Goal: Book appointment/travel/reservation

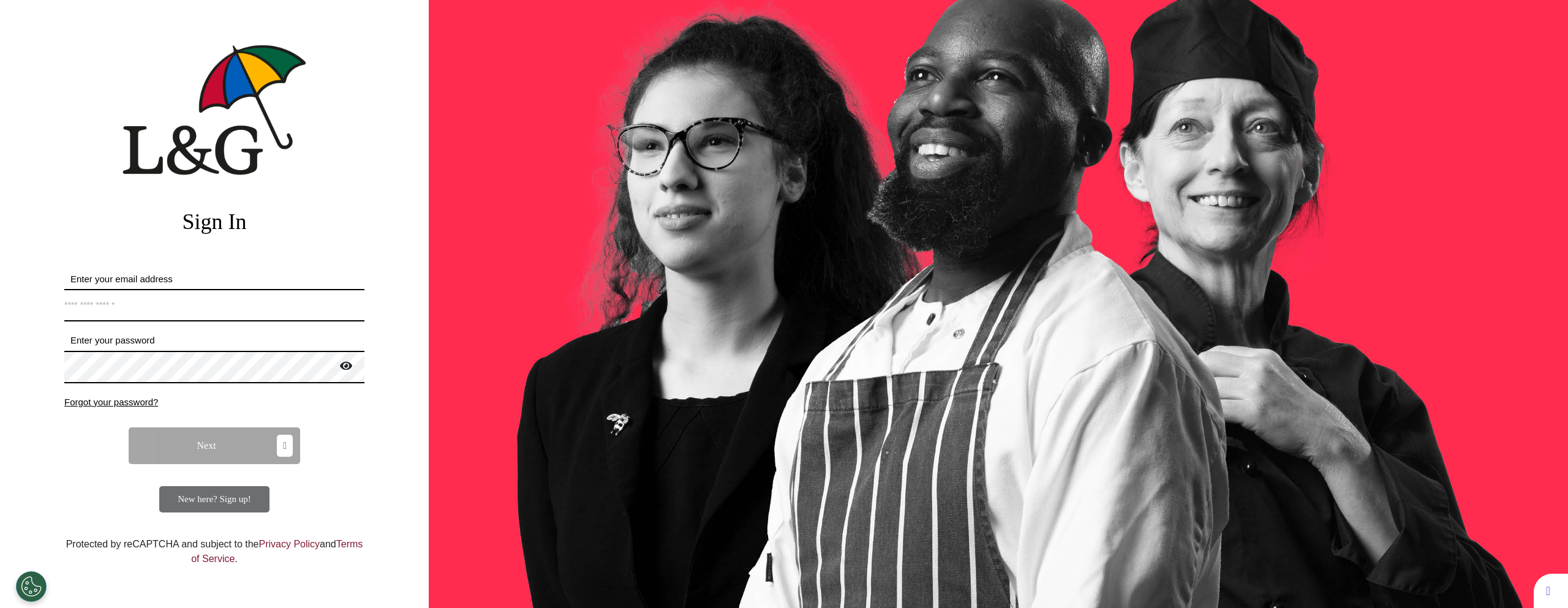
click at [198, 322] on form "Enter your email address *Email address must be valid. Enter your password Pass…" at bounding box center [215, 392] width 300 height 240
click at [197, 312] on input "Enter your email address" at bounding box center [215, 305] width 300 height 33
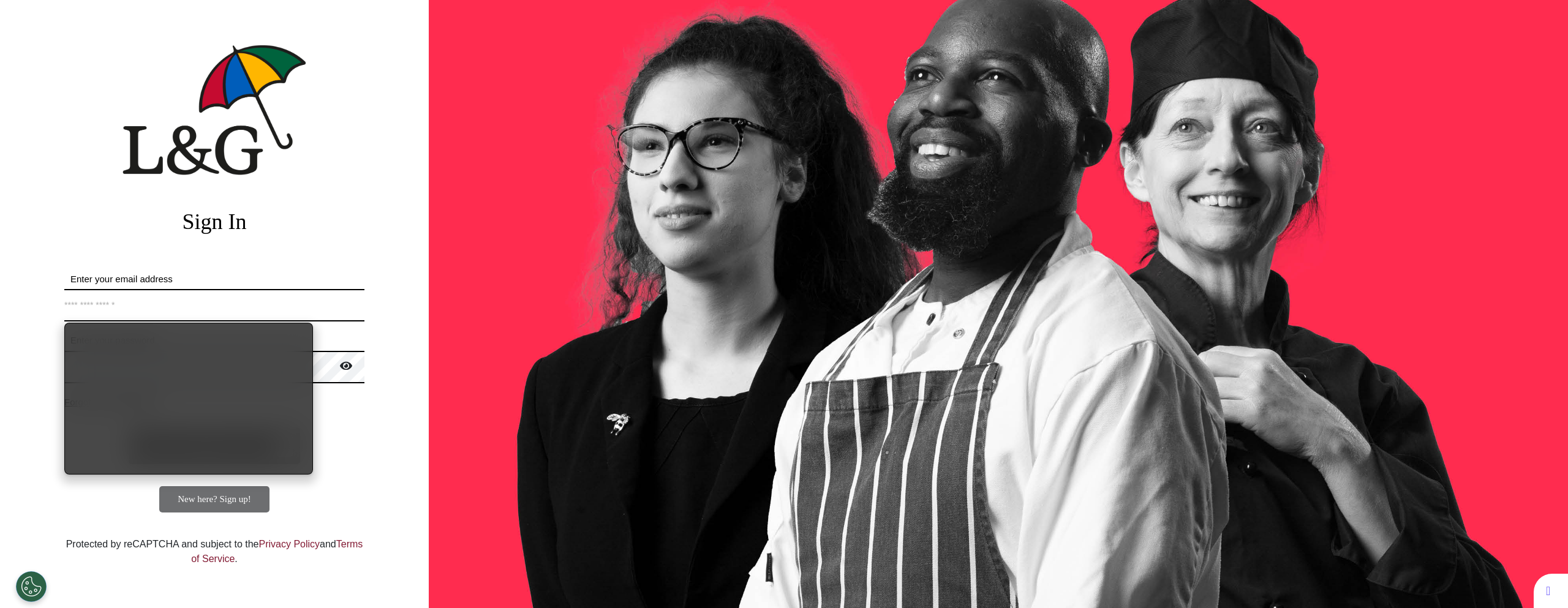
type input "**********"
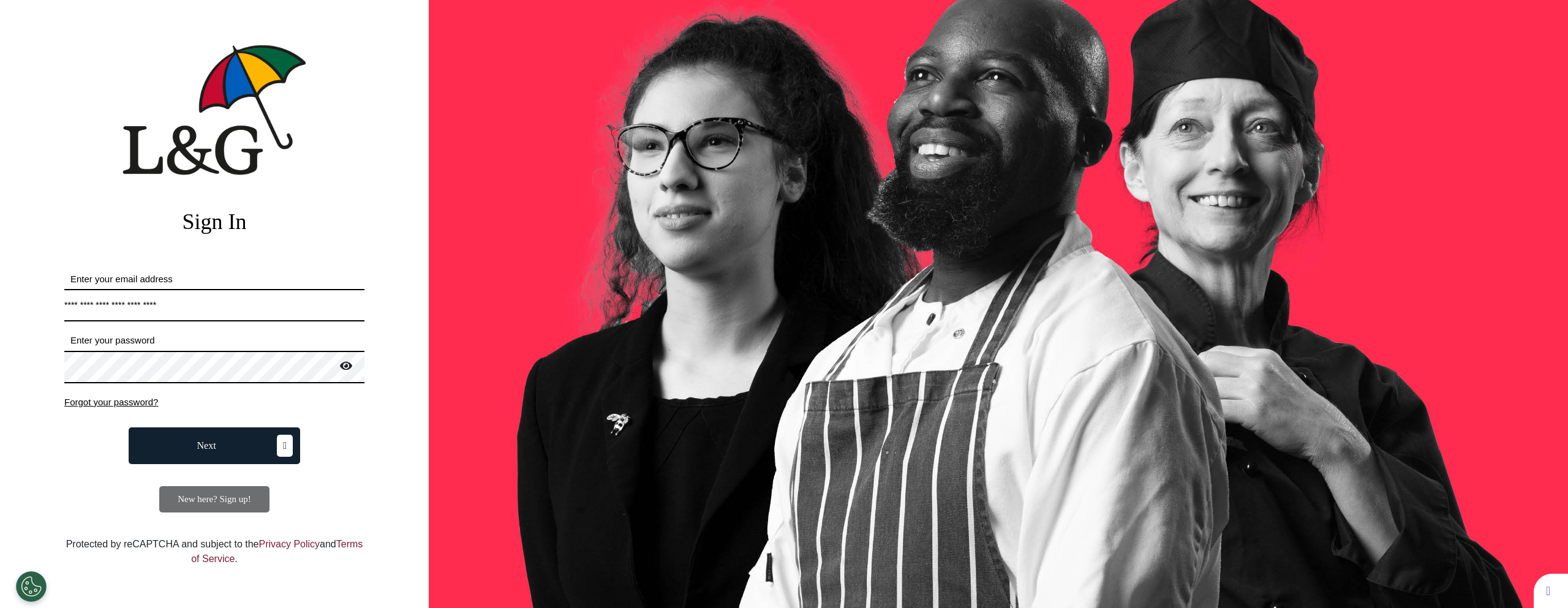
click at [225, 459] on button "Next" at bounding box center [215, 445] width 172 height 37
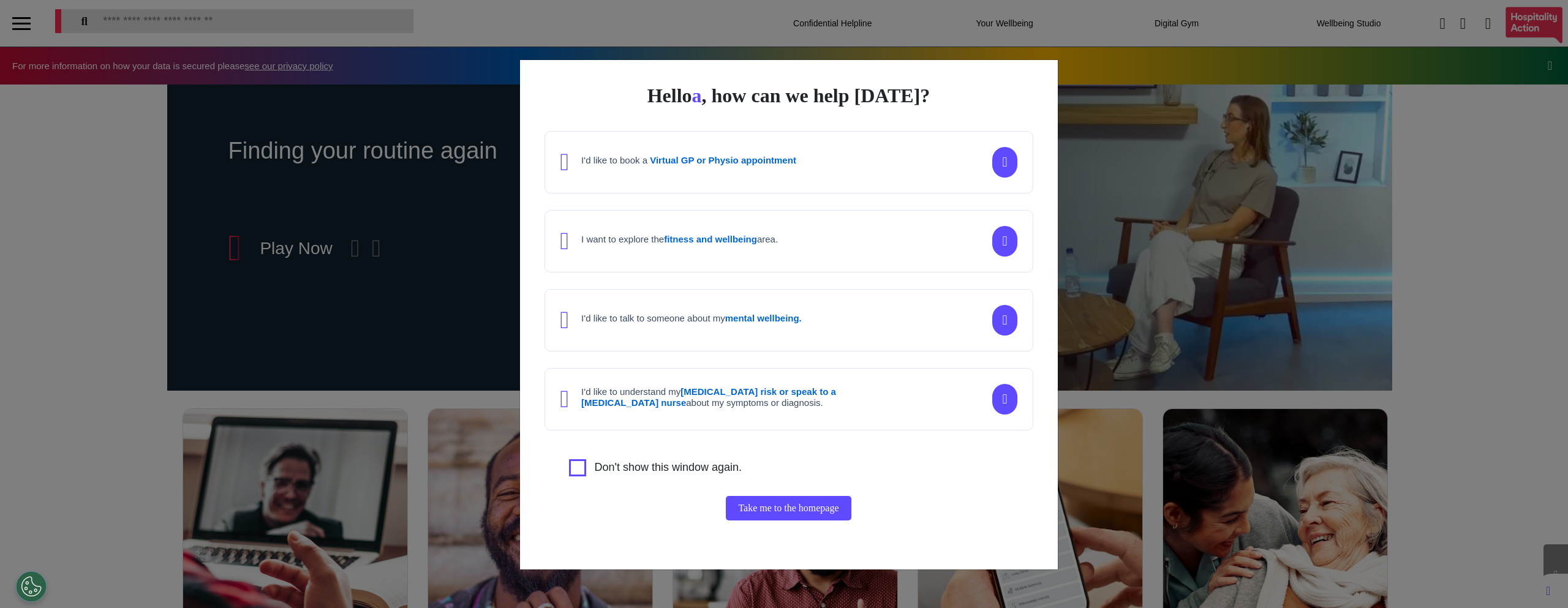
scroll to position [0, 613]
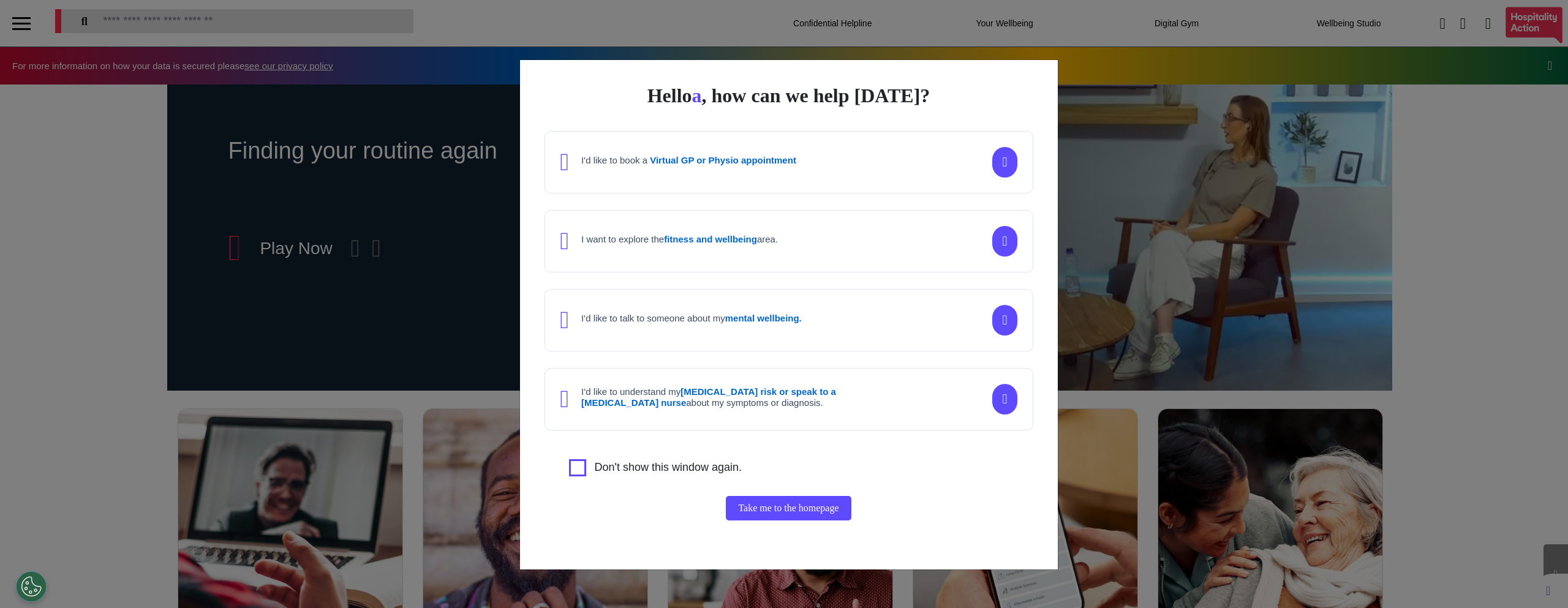
click at [685, 175] on div "I'd like to book a Virtual GP or Physio appointment" at bounding box center [789, 162] width 489 height 63
click at [772, 510] on button "Continue" at bounding box center [789, 508] width 61 height 24
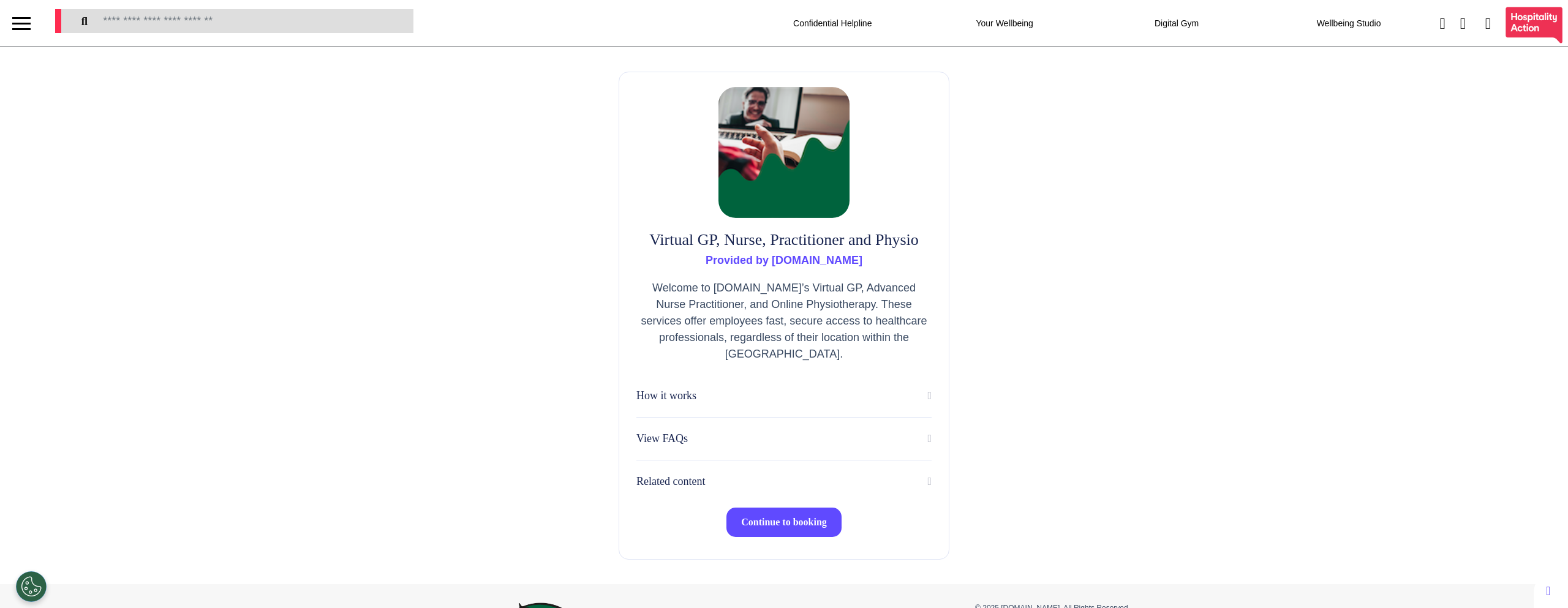
click at [772, 520] on span "Continue to booking" at bounding box center [784, 522] width 86 height 11
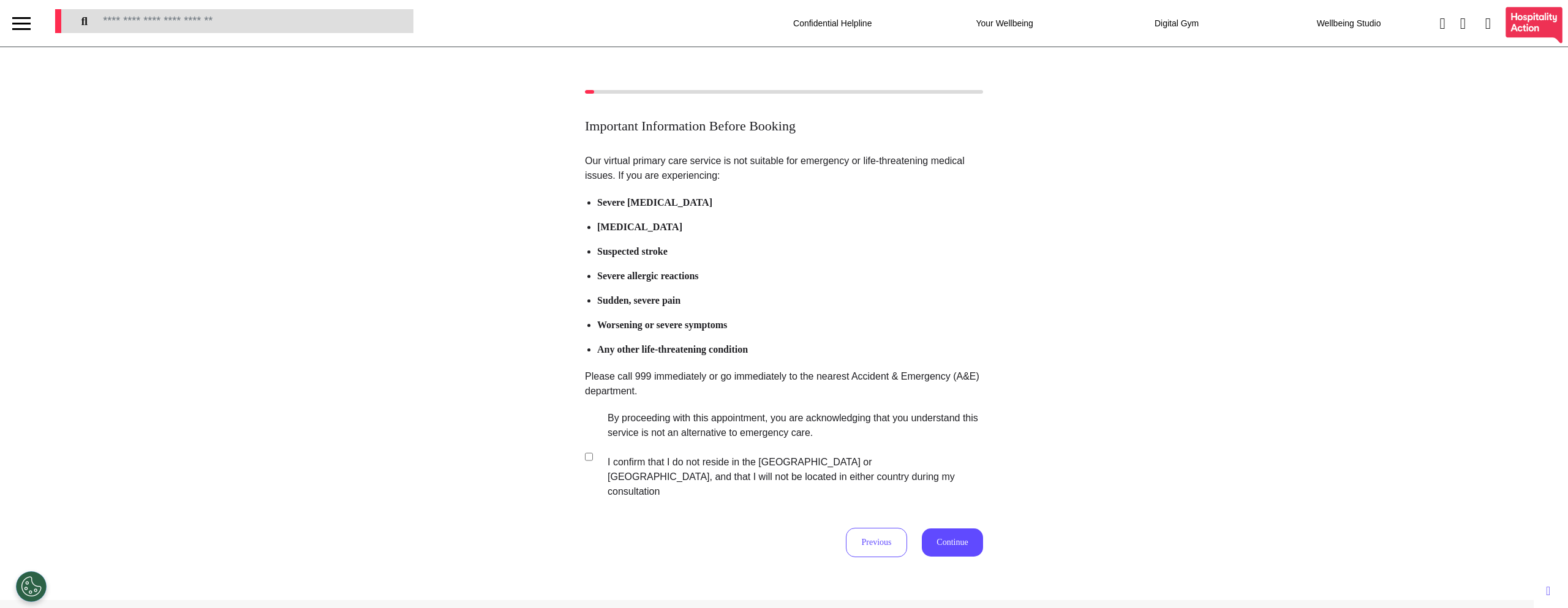
scroll to position [110, 0]
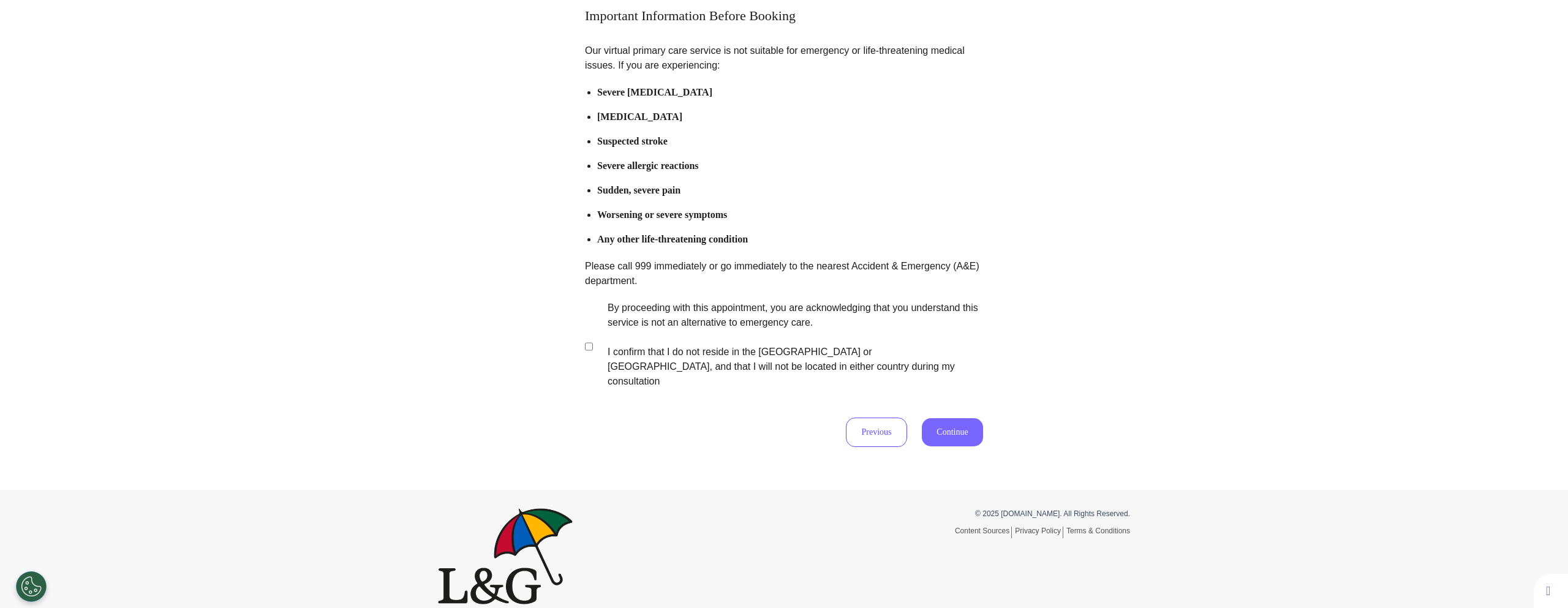
click at [951, 420] on button "Continue" at bounding box center [953, 432] width 61 height 28
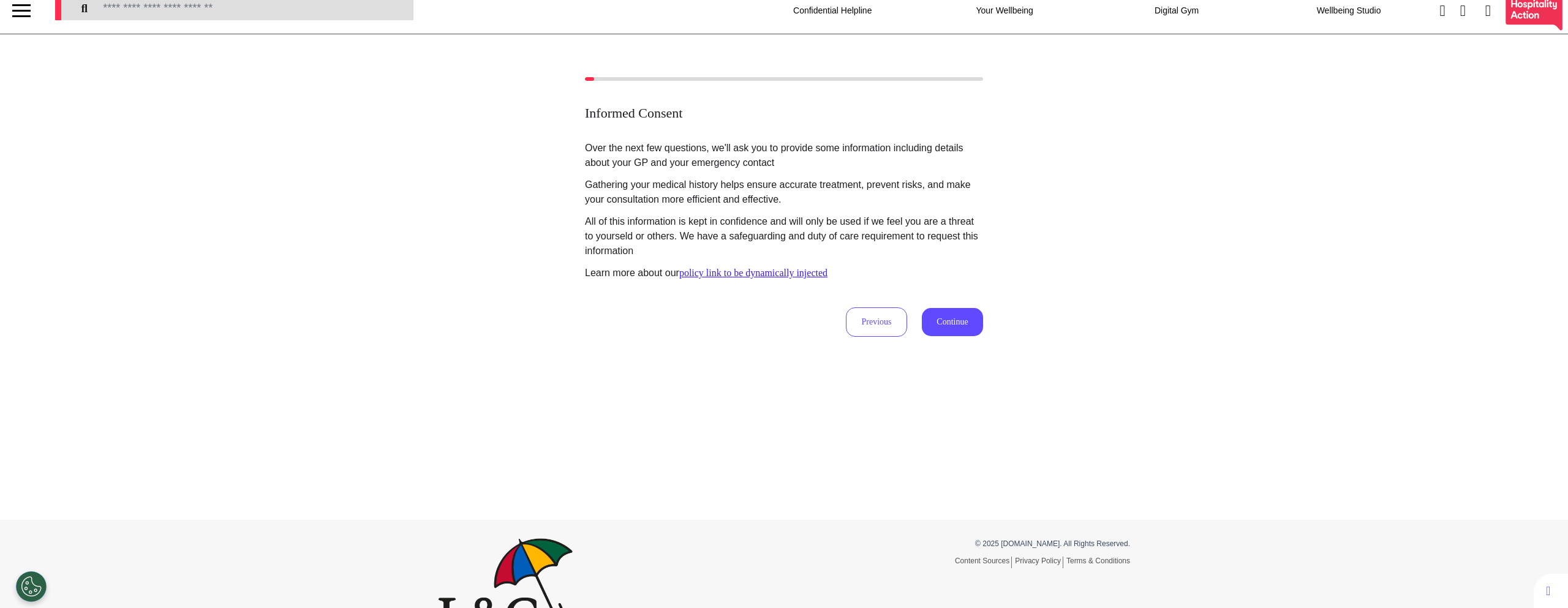
scroll to position [0, 0]
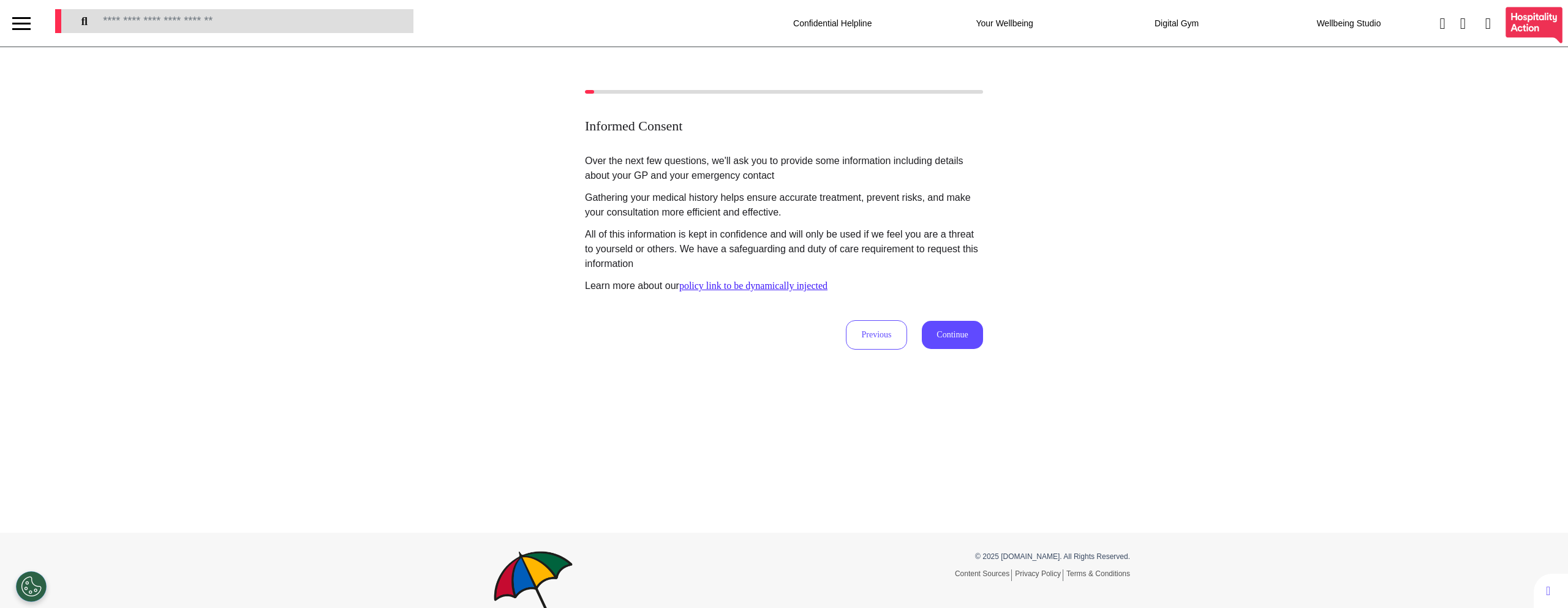
click at [909, 307] on div "Over the next few questions, we'll ask you to provide some information includin…" at bounding box center [784, 251] width 398 height 196
click at [938, 332] on button "Continue" at bounding box center [953, 335] width 61 height 28
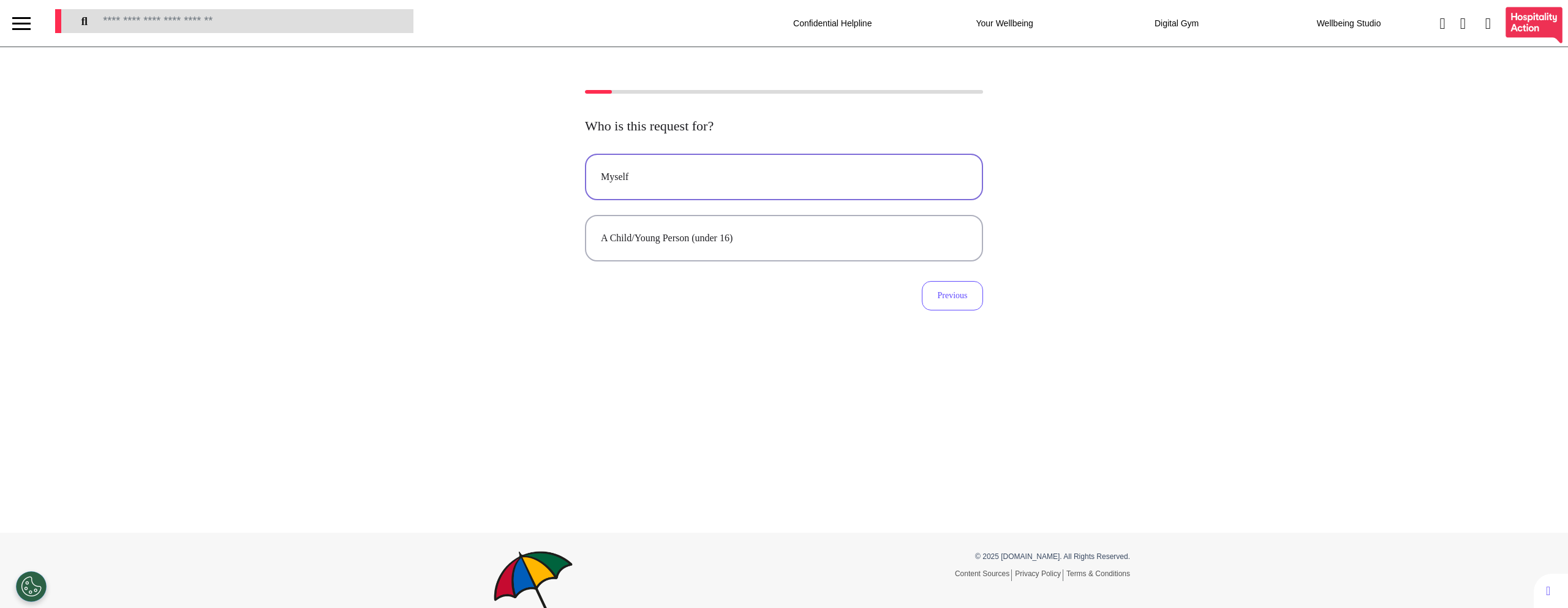
click at [705, 168] on button "Myself" at bounding box center [784, 177] width 398 height 46
select select "****"
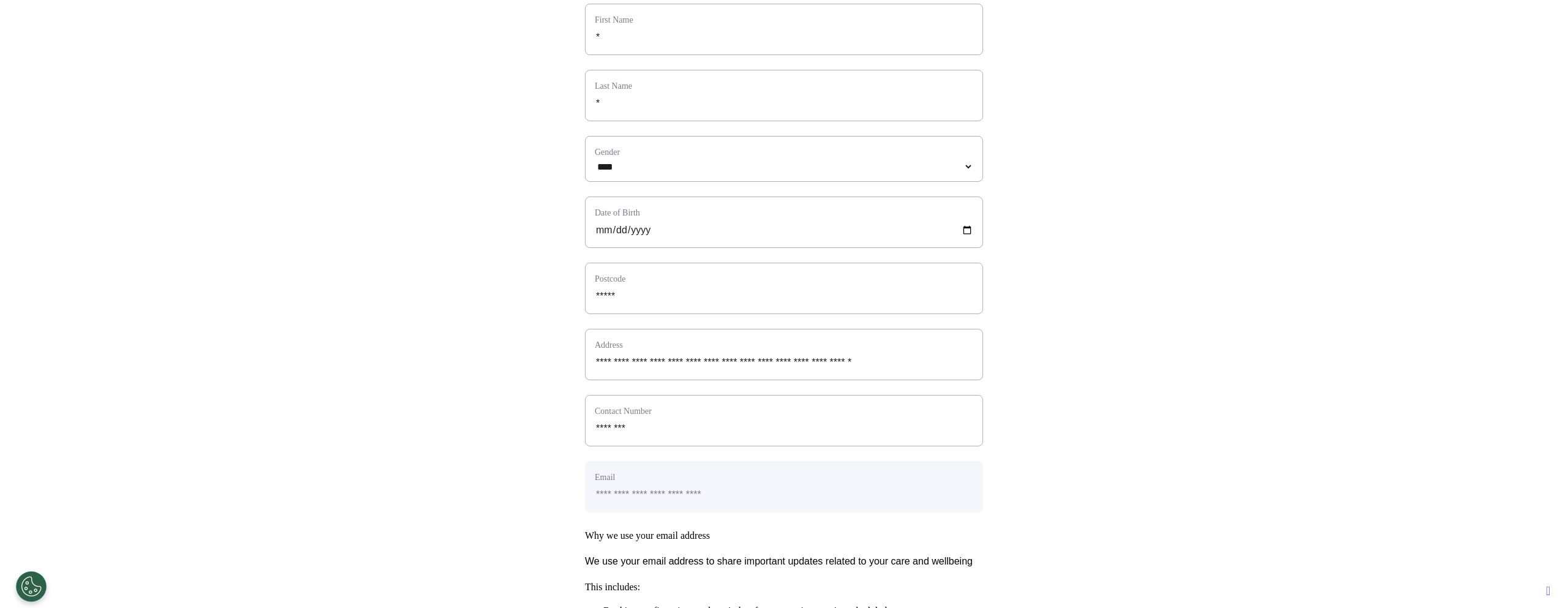
scroll to position [448, 0]
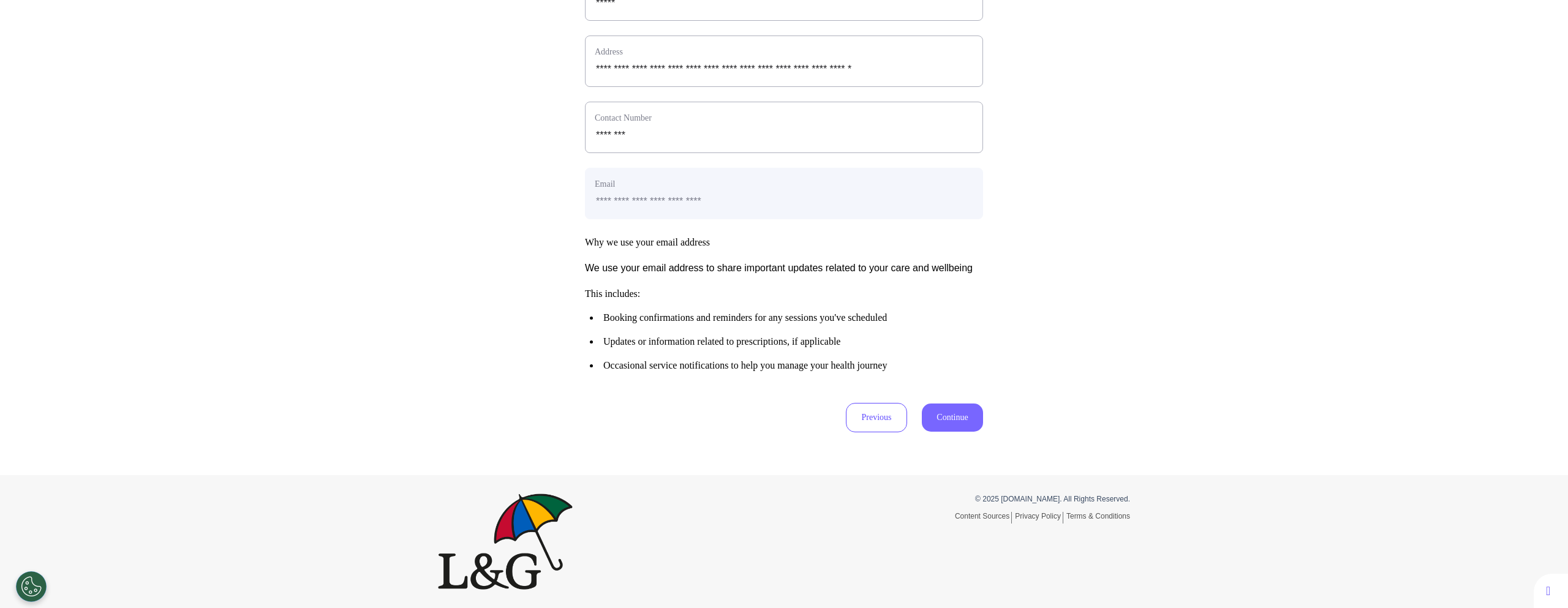
click at [933, 432] on button "Continue" at bounding box center [953, 417] width 61 height 28
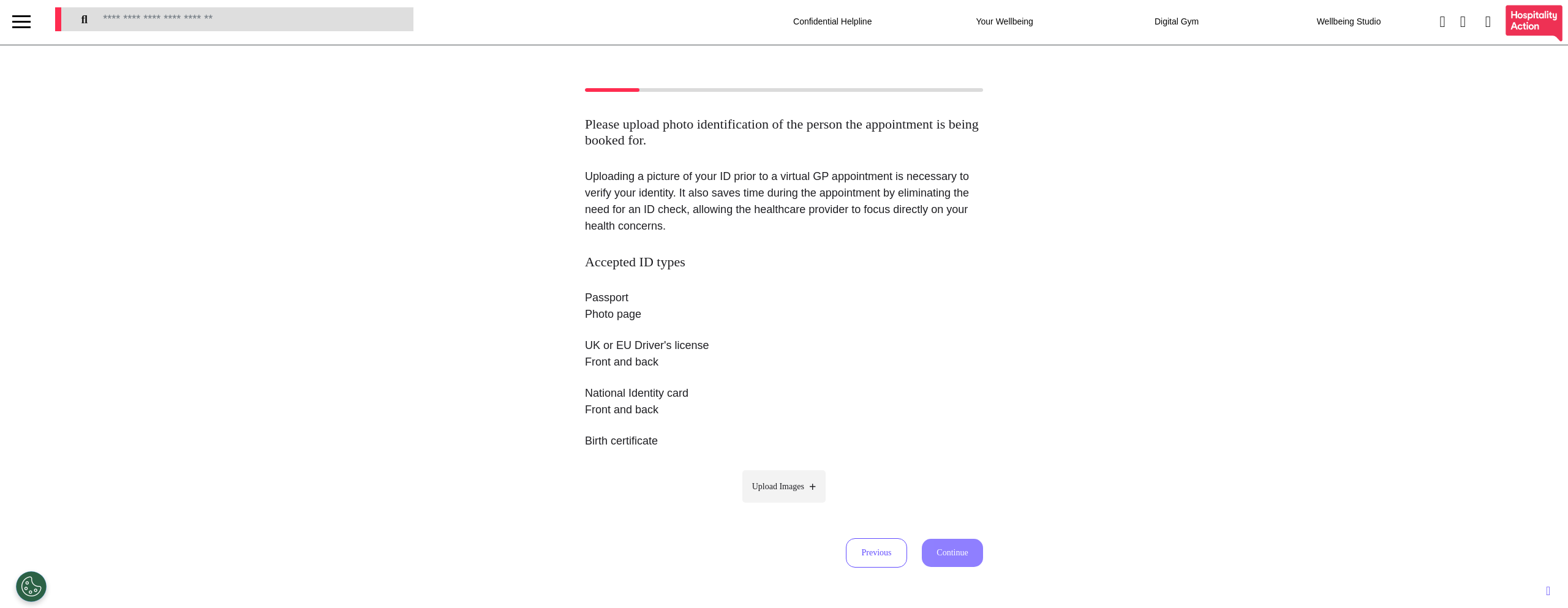
scroll to position [3, 0]
click at [792, 490] on span "Upload Images" at bounding box center [778, 485] width 52 height 13
click at [792, 505] on input "Upload Images" at bounding box center [784, 511] width 116 height 13
type input "**********"
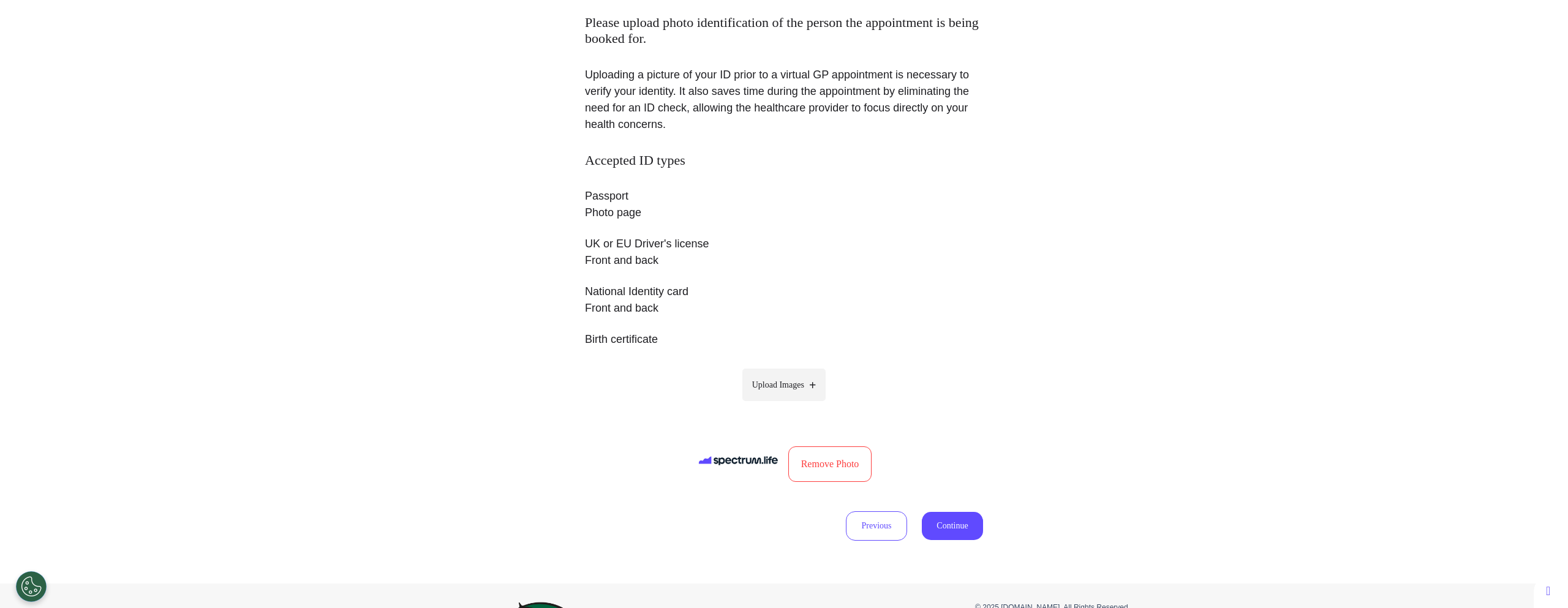
scroll to position [211, 0]
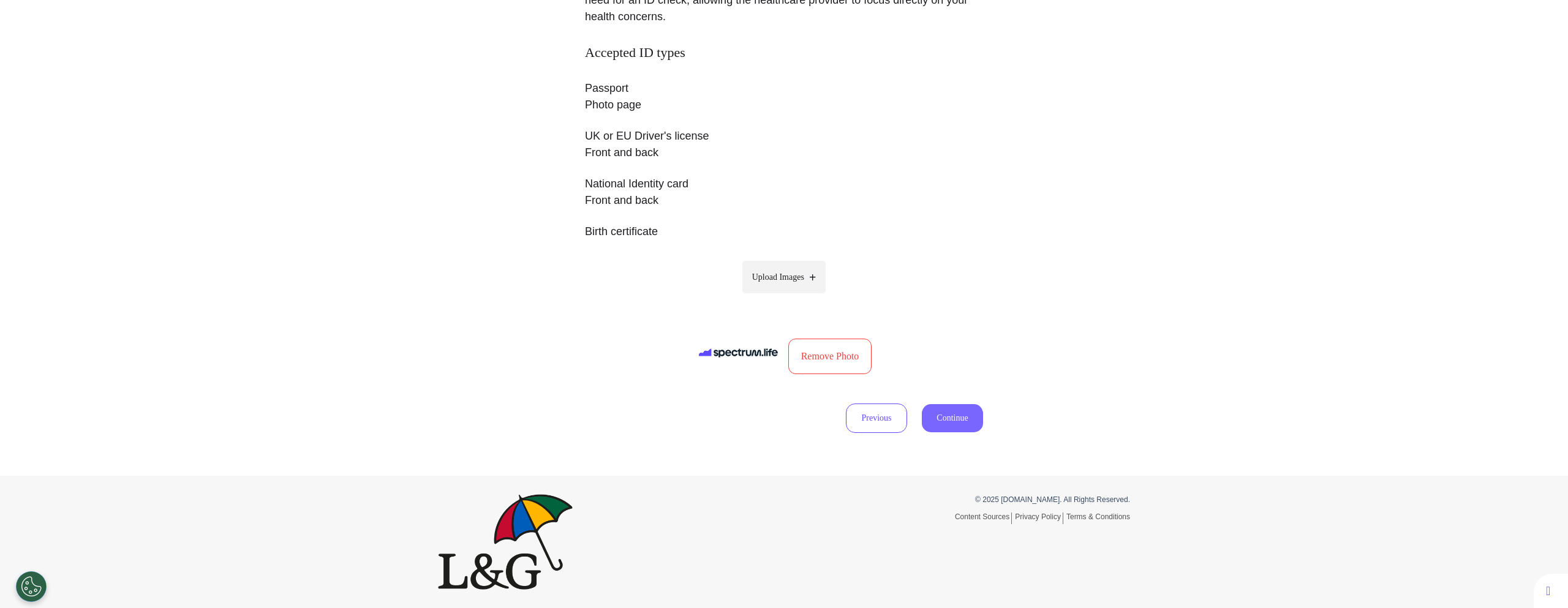
click at [934, 417] on button "Continue" at bounding box center [953, 418] width 61 height 28
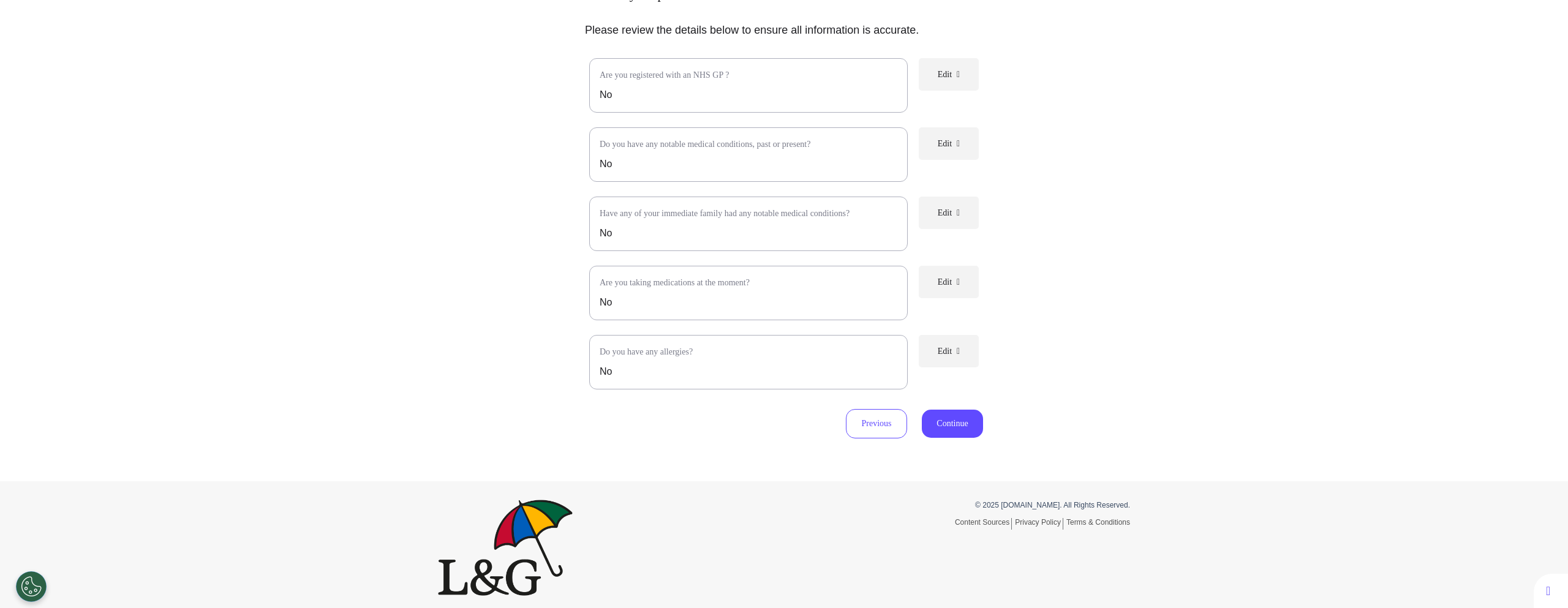
scroll to position [136, 0]
click at [948, 423] on button "Continue" at bounding box center [953, 419] width 61 height 28
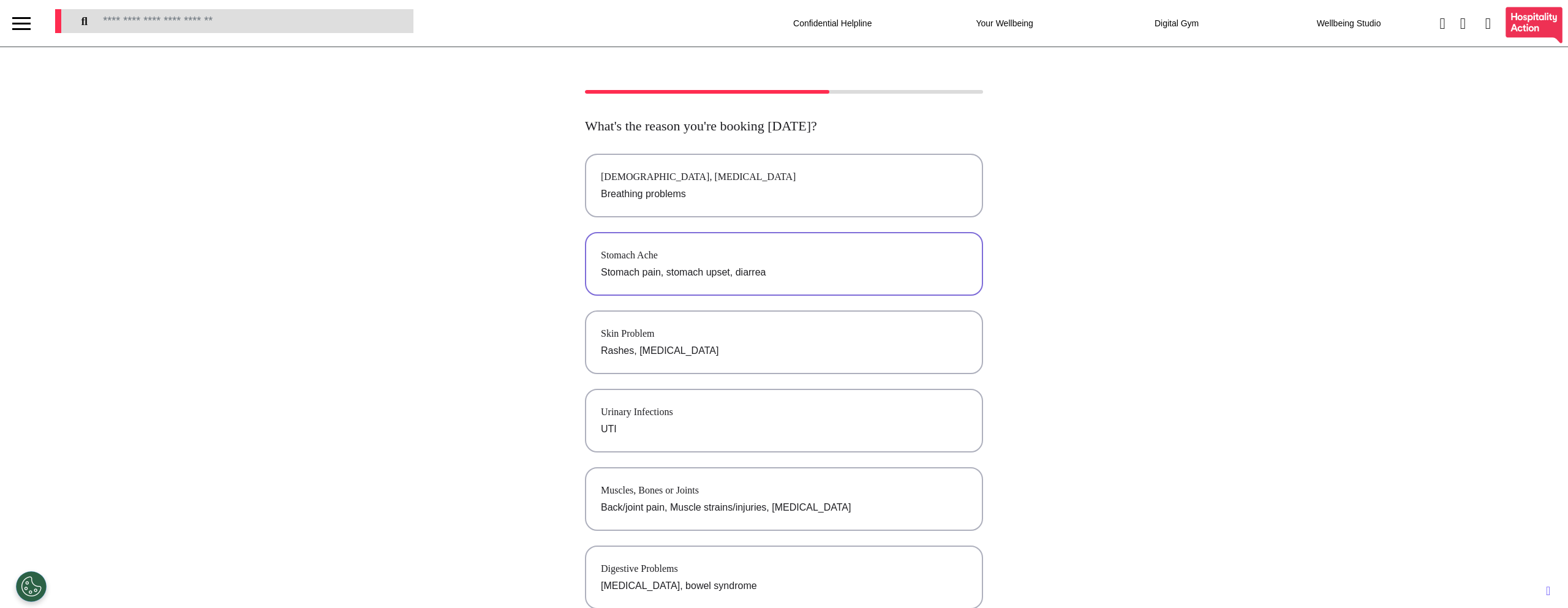
click at [766, 272] on p "Stomach pain, stomach upset, diarrea" at bounding box center [784, 272] width 366 height 14
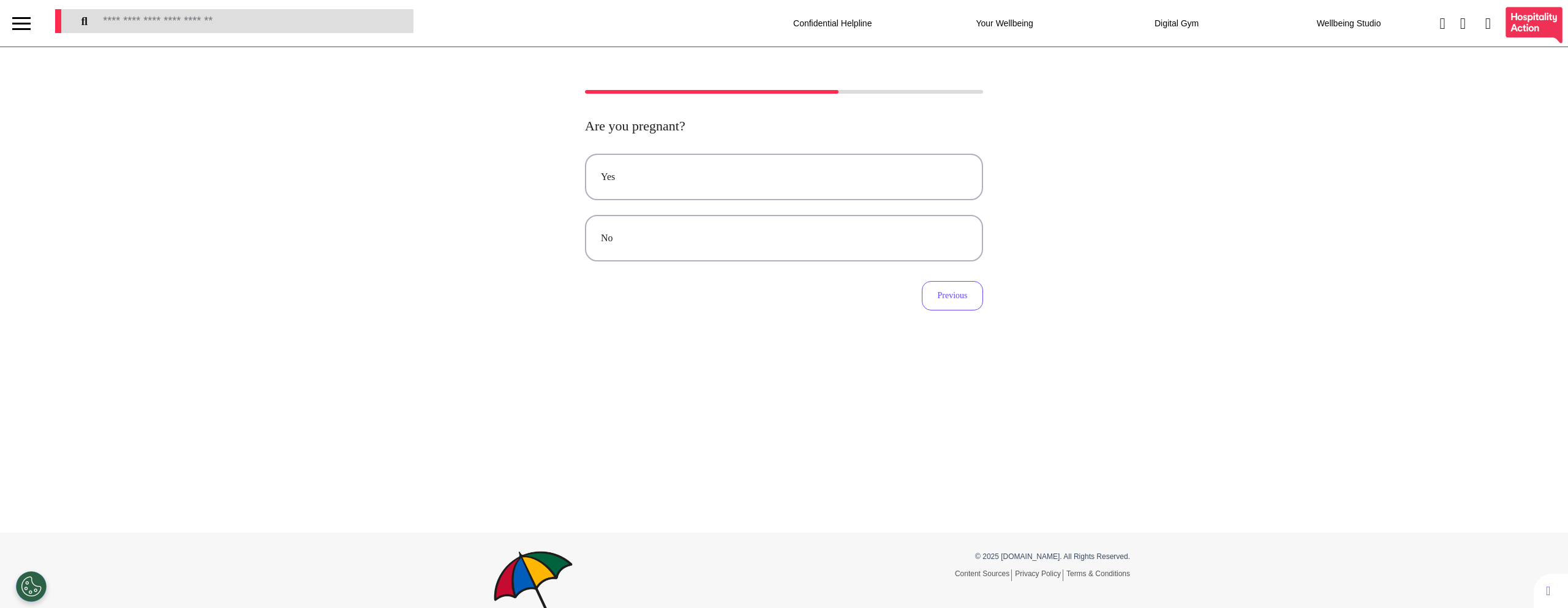
click at [820, 267] on div "Yes No Previous" at bounding box center [784, 232] width 398 height 157
click at [819, 255] on button "No" at bounding box center [784, 238] width 398 height 46
click at [785, 163] on textarea at bounding box center [784, 194] width 379 height 61
type textarea "******"
click at [956, 296] on button "Continue" at bounding box center [953, 295] width 61 height 28
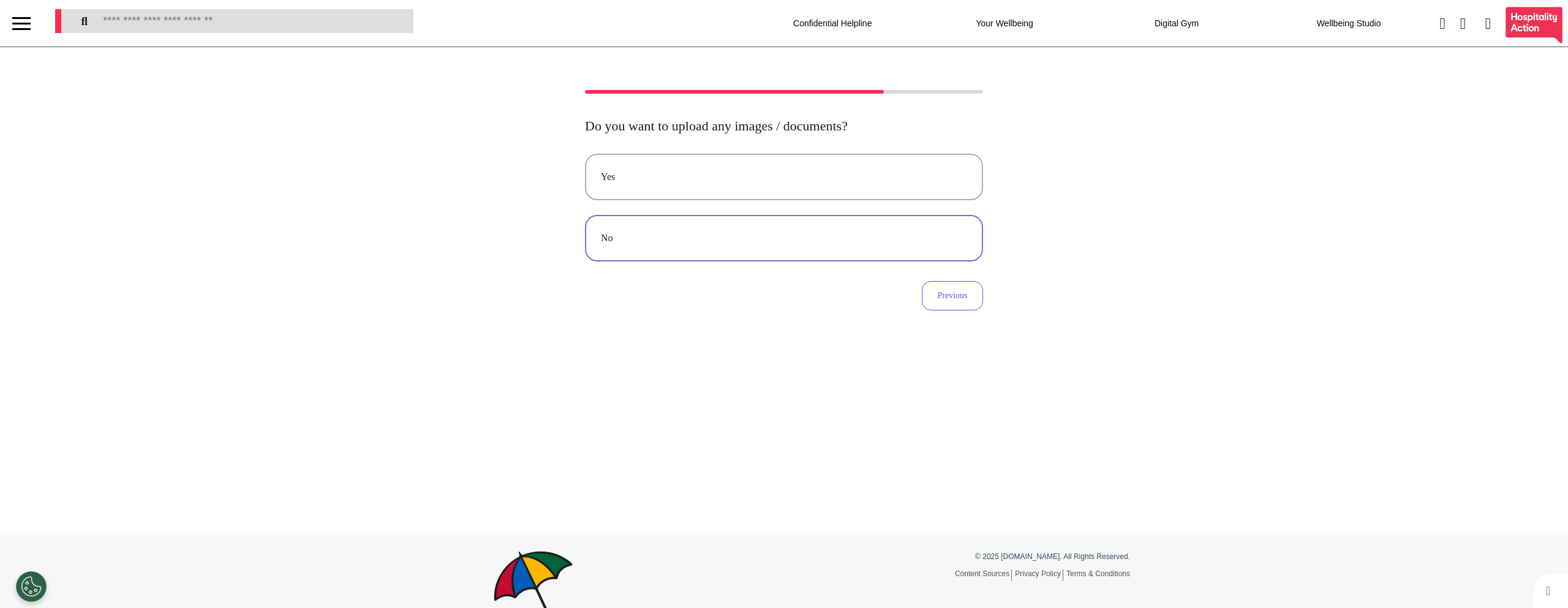
click at [890, 236] on div "No" at bounding box center [784, 238] width 366 height 14
click at [890, 236] on div "Audio" at bounding box center [784, 238] width 366 height 14
click at [791, 165] on button "No preference" at bounding box center [784, 177] width 398 height 46
click at [899, 213] on button "08 Sep 2025" at bounding box center [924, 210] width 87 height 27
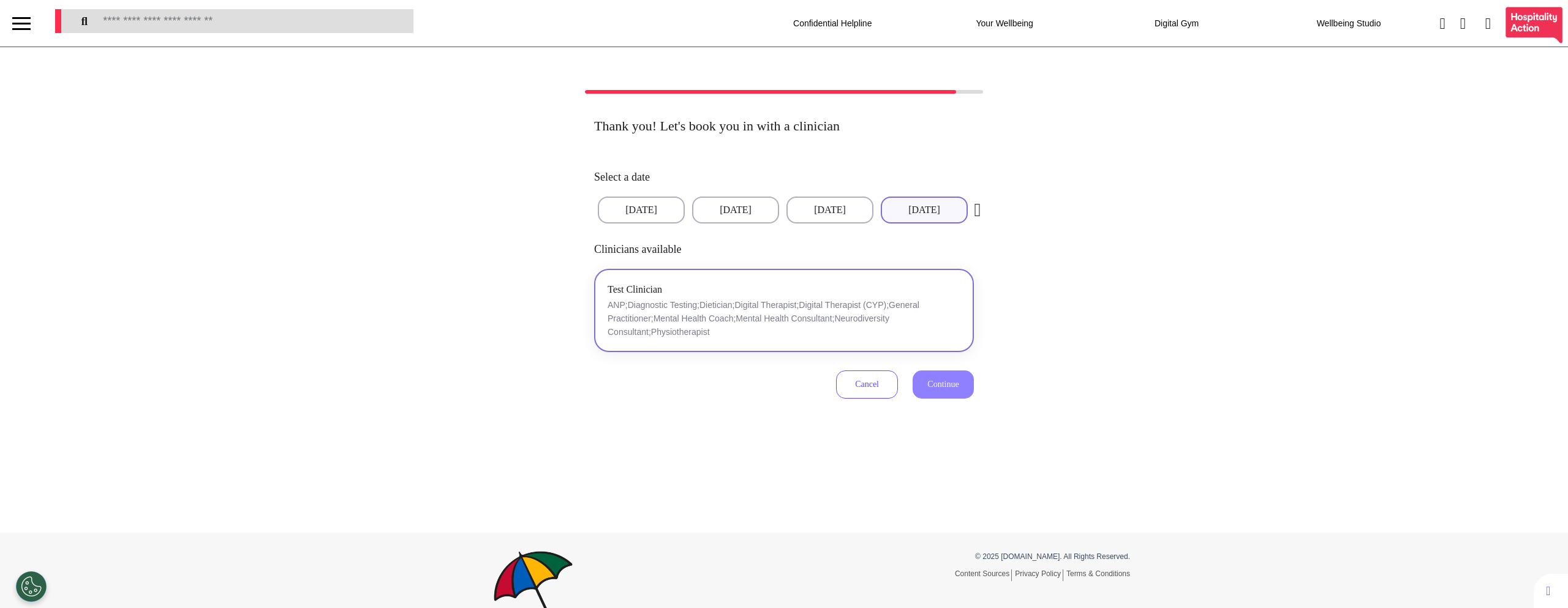
click at [706, 323] on p "ANP;Diagnostic Testing;Dietician;Digital Therapist;Digital Therapist (CYP);Gene…" at bounding box center [784, 318] width 353 height 41
click at [945, 387] on span "Continue" at bounding box center [943, 384] width 31 height 9
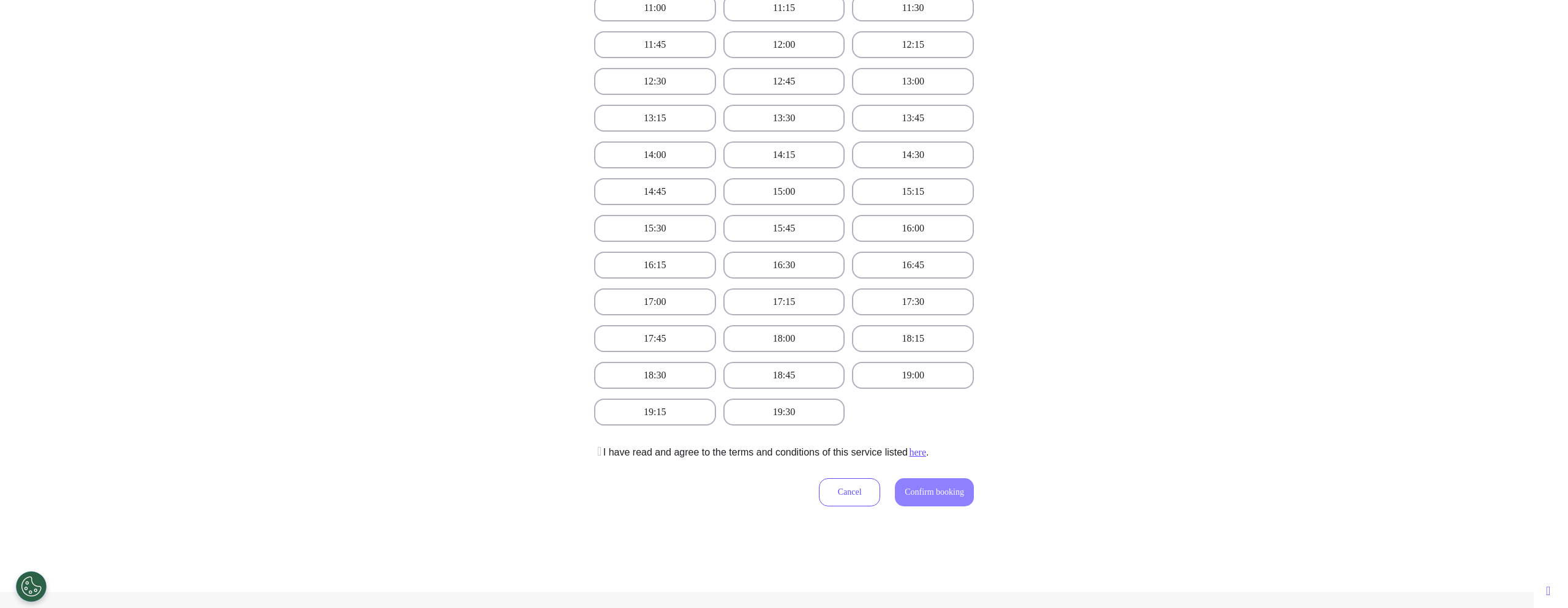
scroll to position [509, 0]
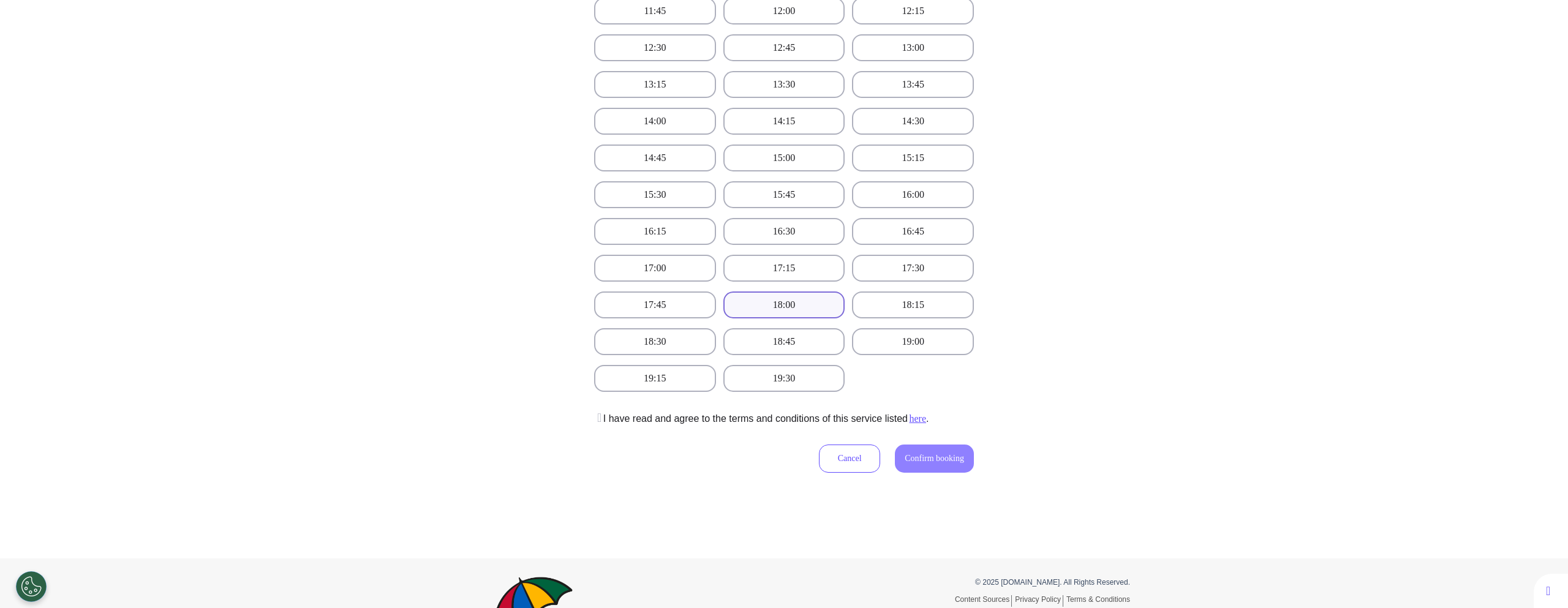
click at [800, 300] on button "18:00" at bounding box center [784, 305] width 122 height 27
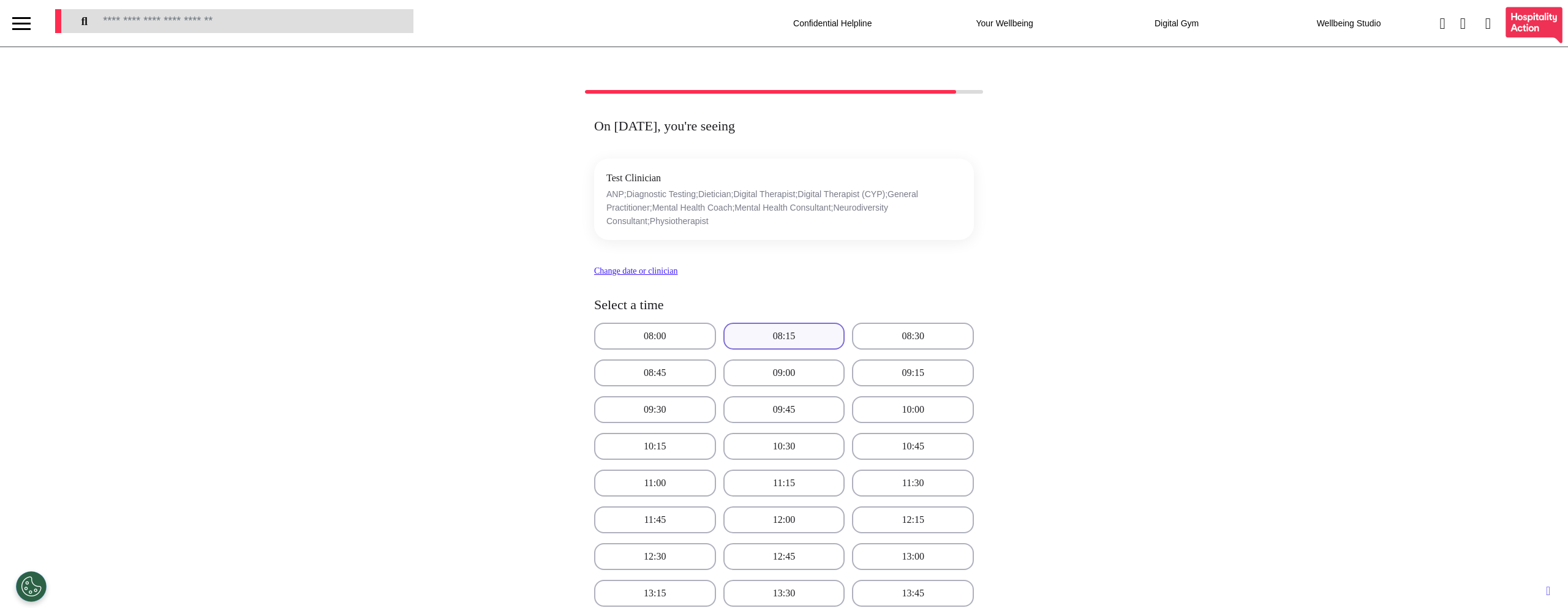
scroll to position [592, 0]
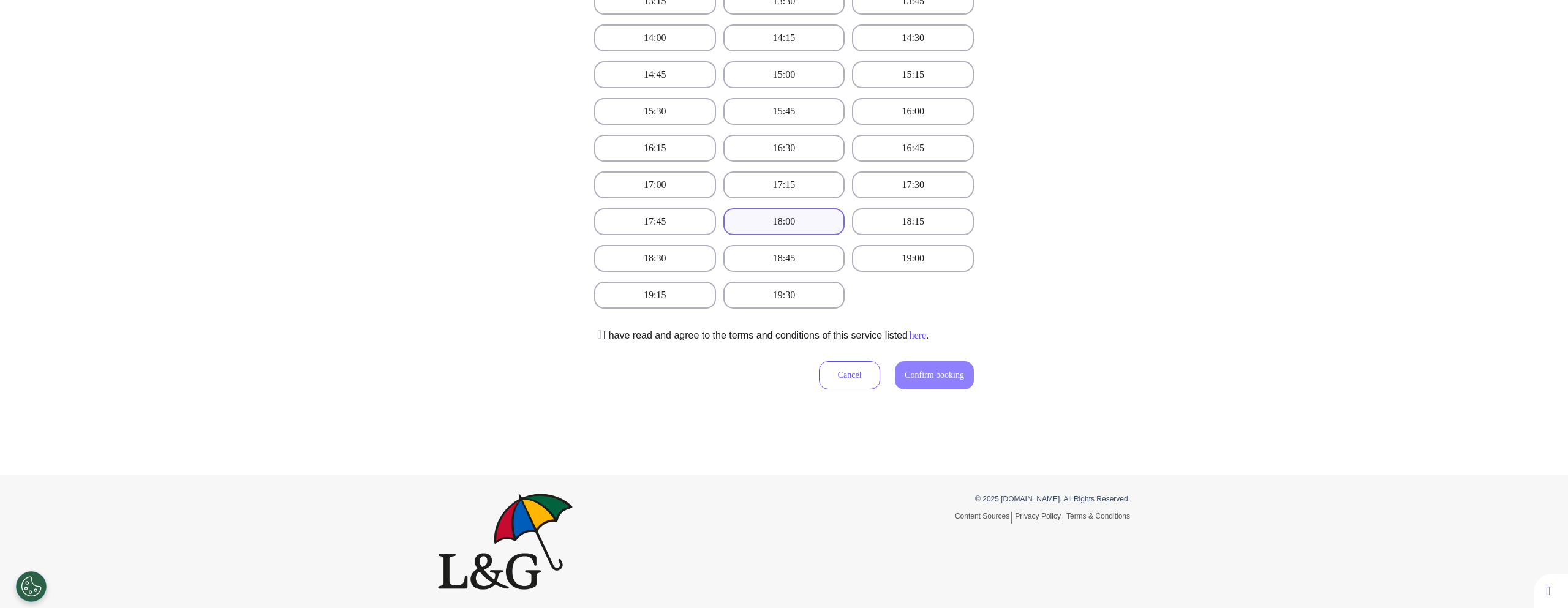
click at [926, 337] on link "here" at bounding box center [916, 335] width 18 height 11
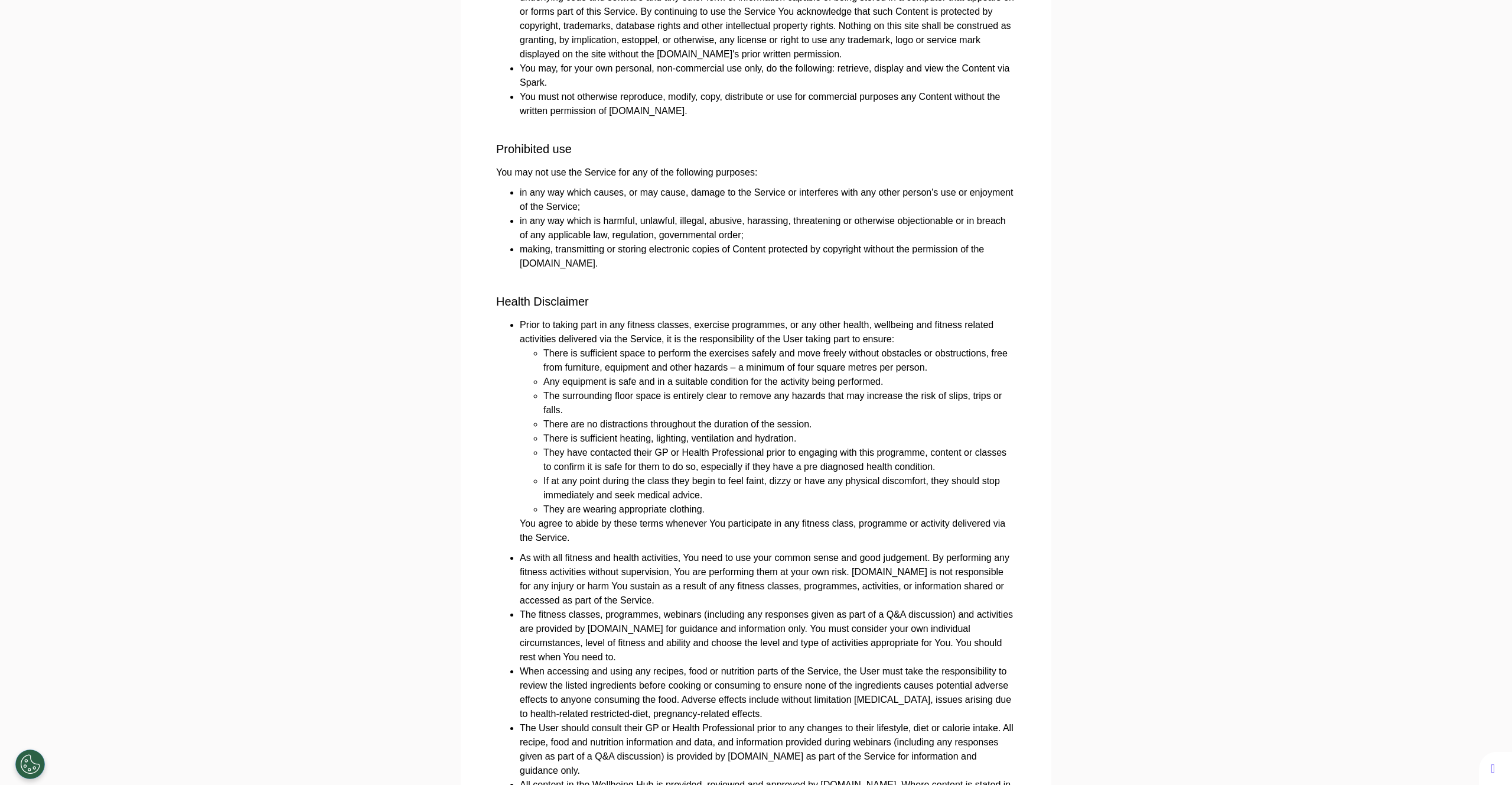
scroll to position [1050, 0]
